Goal: Book appointment/travel/reservation

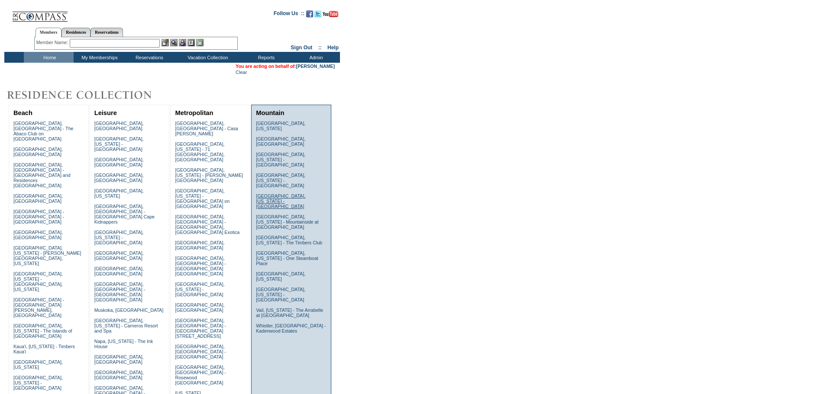
click at [267, 194] on link "[GEOGRAPHIC_DATA], [US_STATE] - [GEOGRAPHIC_DATA]" at bounding box center [280, 202] width 49 height 16
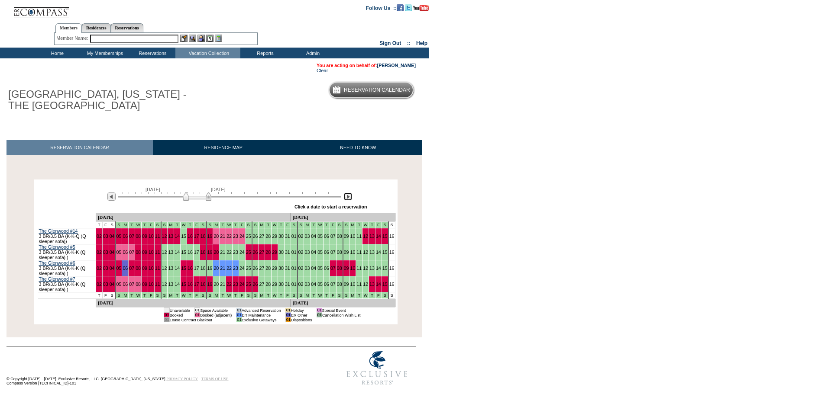
click at [347, 199] on img at bounding box center [348, 197] width 8 height 8
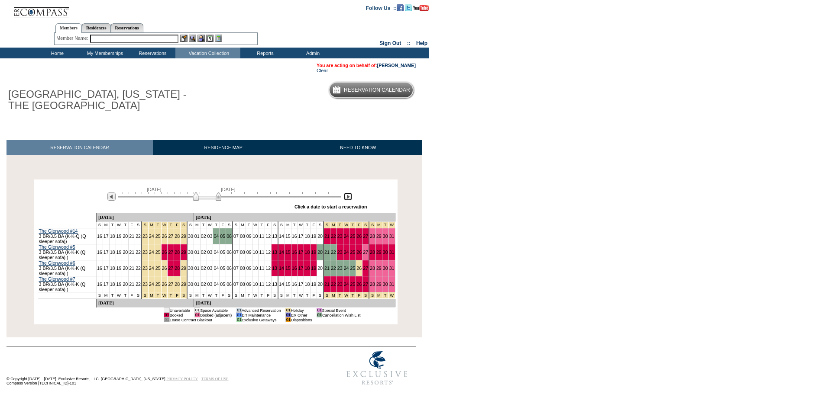
click at [219, 198] on img at bounding box center [207, 196] width 28 height 9
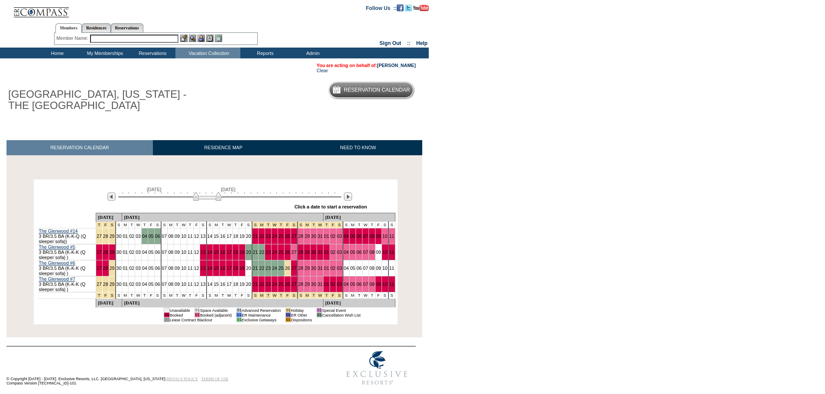
click at [124, 37] on input "text" at bounding box center [134, 39] width 88 height 8
click at [121, 38] on input "text" at bounding box center [134, 39] width 88 height 8
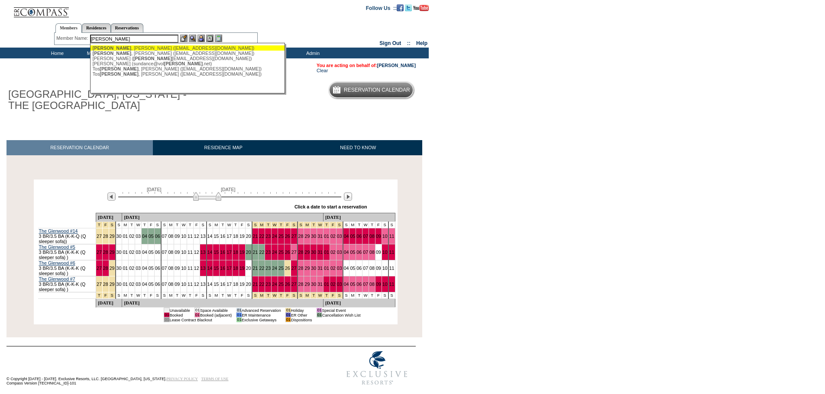
click at [120, 48] on div "Cano , Frank (fcano@live.com)" at bounding box center [188, 47] width 190 height 5
type input "Cano, Frank (fcano@live.com)"
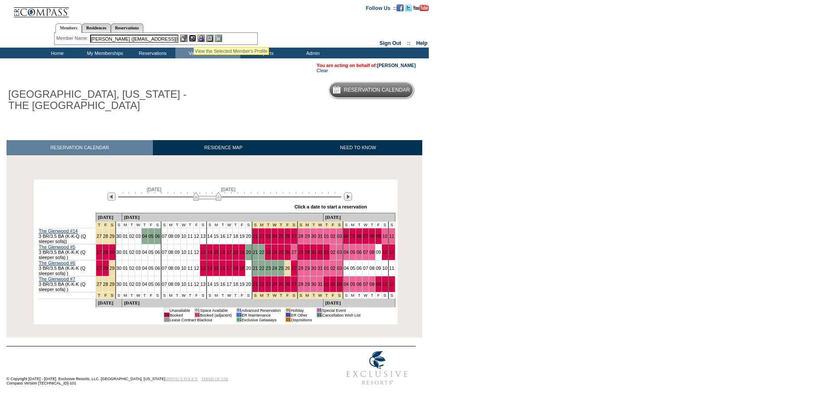
click at [194, 36] on img at bounding box center [192, 38] width 7 height 7
